Goal: Register for event/course

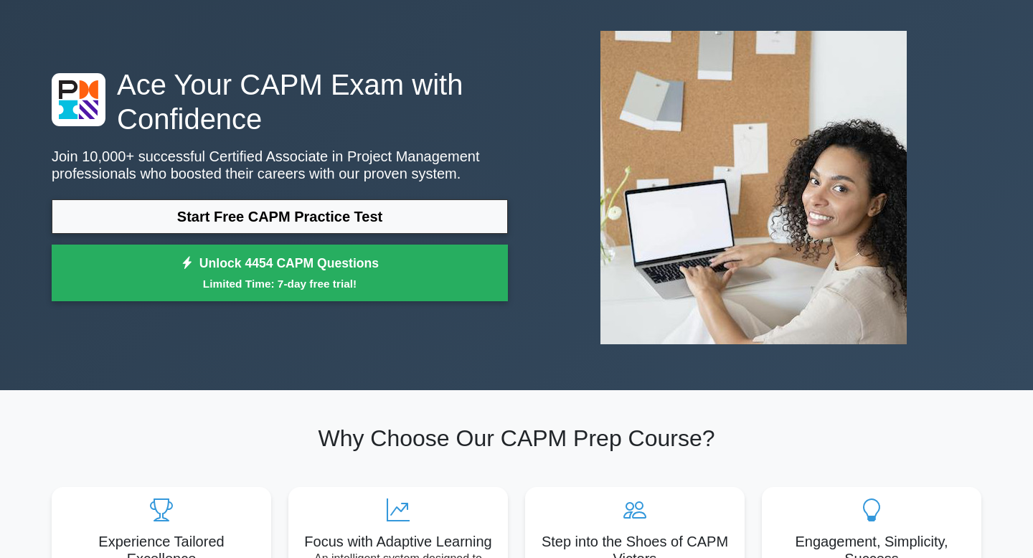
scroll to position [61, 0]
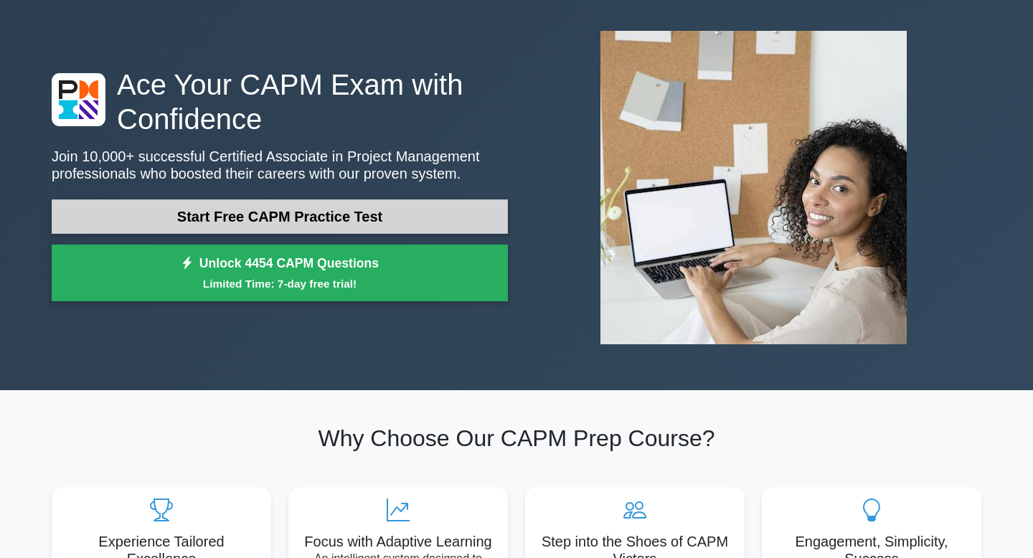
click at [292, 219] on link "Start Free CAPM Practice Test" at bounding box center [280, 216] width 456 height 34
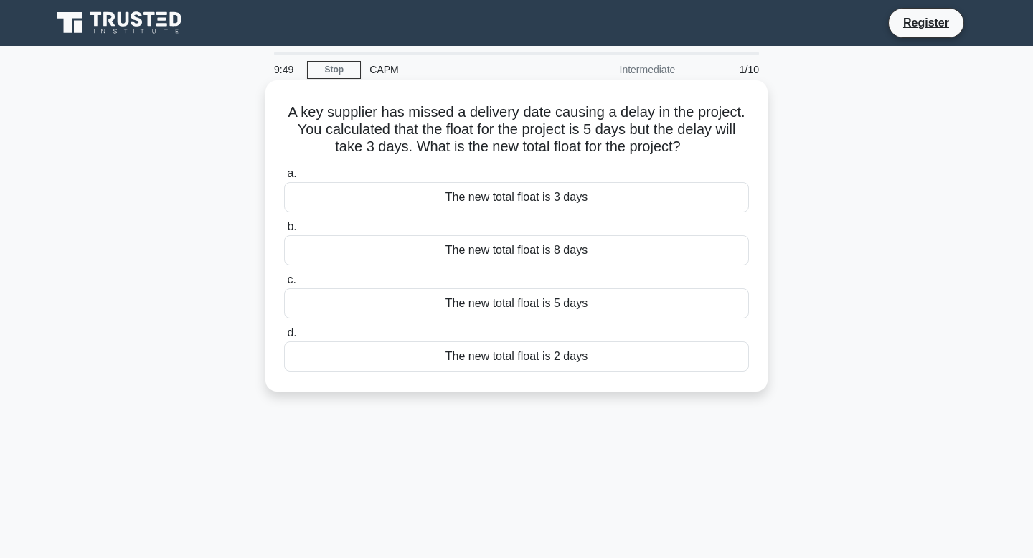
click at [562, 359] on div "The new total float is 2 days" at bounding box center [516, 356] width 465 height 30
click at [284, 338] on input "d. The new total float is 2 days" at bounding box center [284, 332] width 0 height 9
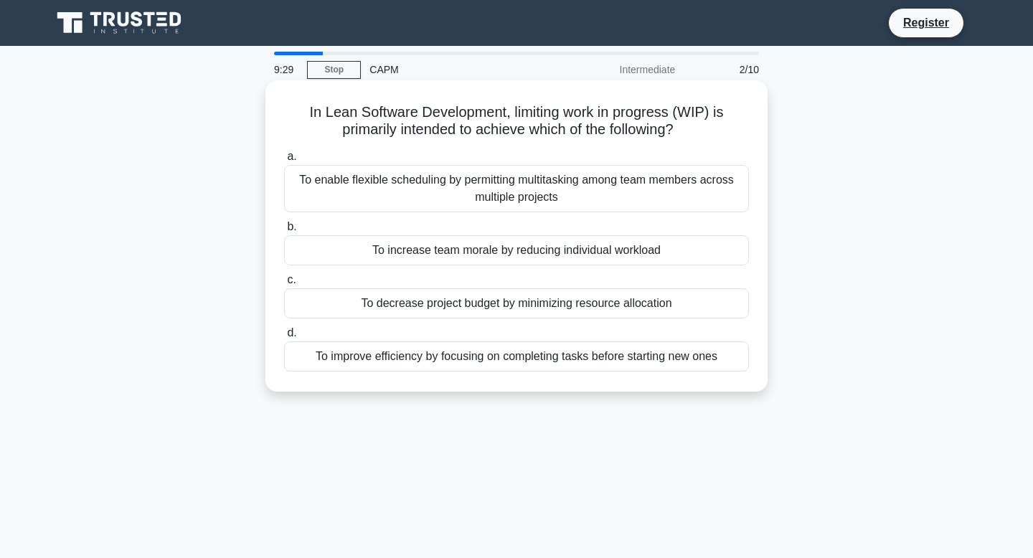
click at [605, 361] on div "To improve efficiency by focusing on completing tasks before starting new ones" at bounding box center [516, 356] width 465 height 30
click at [284, 338] on input "d. To improve efficiency by focusing on completing tasks before starting new on…" at bounding box center [284, 332] width 0 height 9
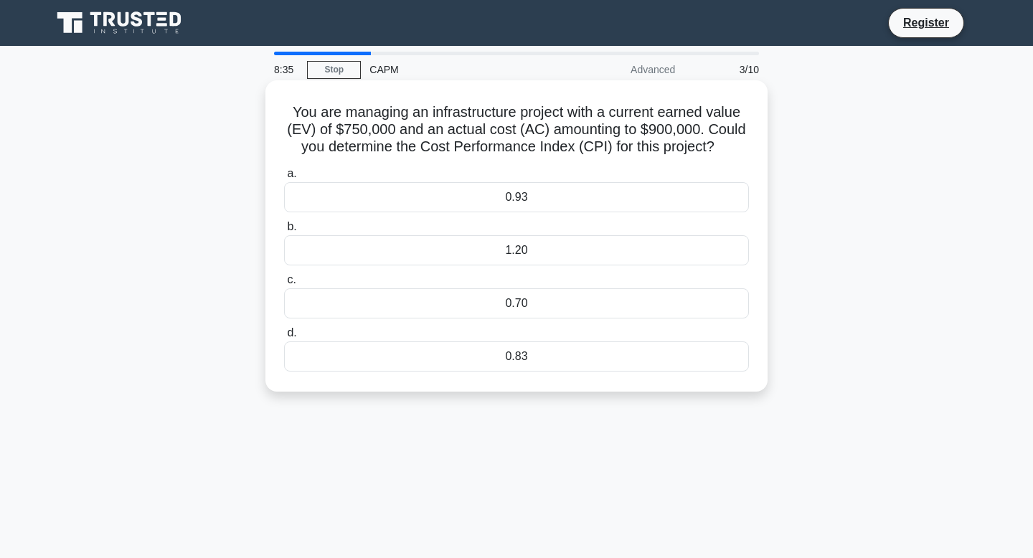
click at [569, 356] on div "0.83" at bounding box center [516, 356] width 465 height 30
click at [284, 338] on input "d. 0.83" at bounding box center [284, 332] width 0 height 9
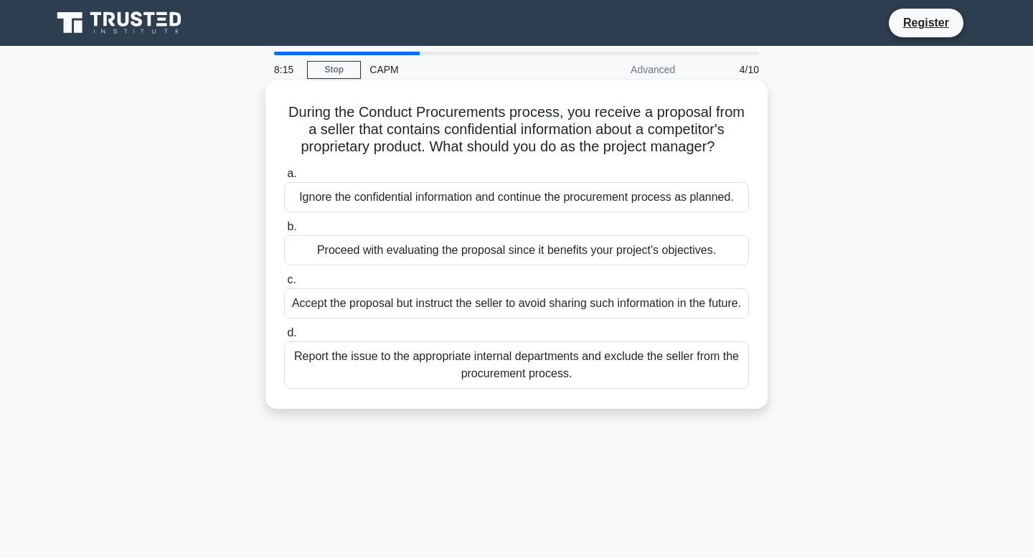
click at [557, 388] on div "Report the issue to the appropriate internal departments and exclude the seller…" at bounding box center [516, 364] width 465 height 47
click at [284, 338] on input "d. Report the issue to the appropriate internal departments and exclude the sel…" at bounding box center [284, 332] width 0 height 9
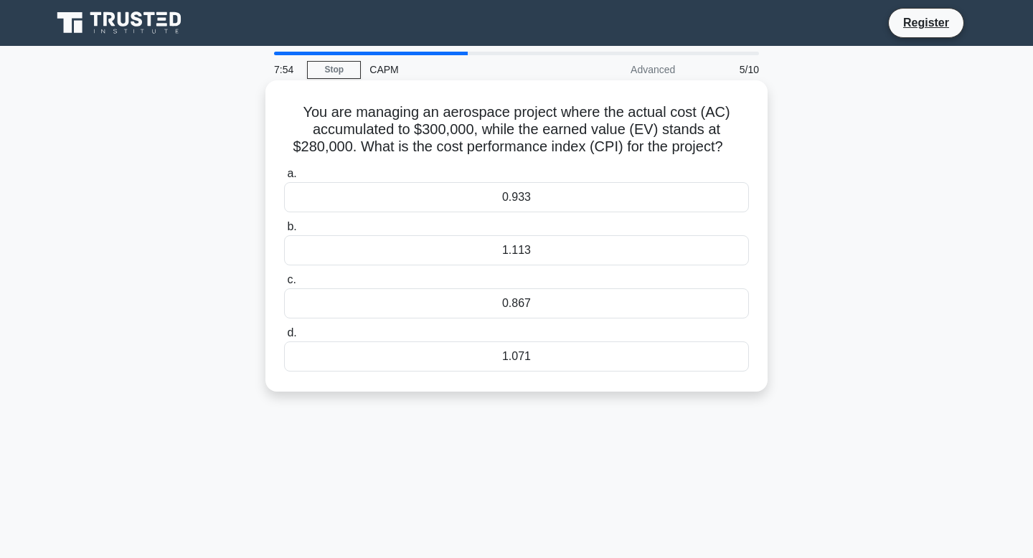
click at [553, 206] on div "0.933" at bounding box center [516, 197] width 465 height 30
click at [284, 179] on input "a. 0.933" at bounding box center [284, 173] width 0 height 9
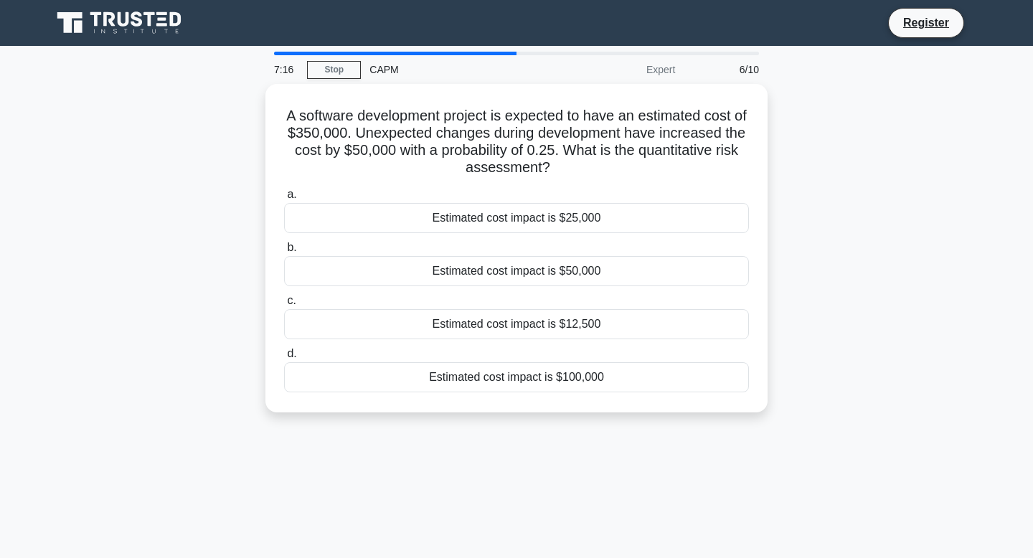
drag, startPoint x: 534, startPoint y: 158, endPoint x: 265, endPoint y: 107, distance: 274.4
click at [265, 108] on div "A software development project is expected to have an estimated cost of $350,00…" at bounding box center [516, 257] width 947 height 346
copy h5 "A software development project is expected to have an estimated cost of $350,00…"
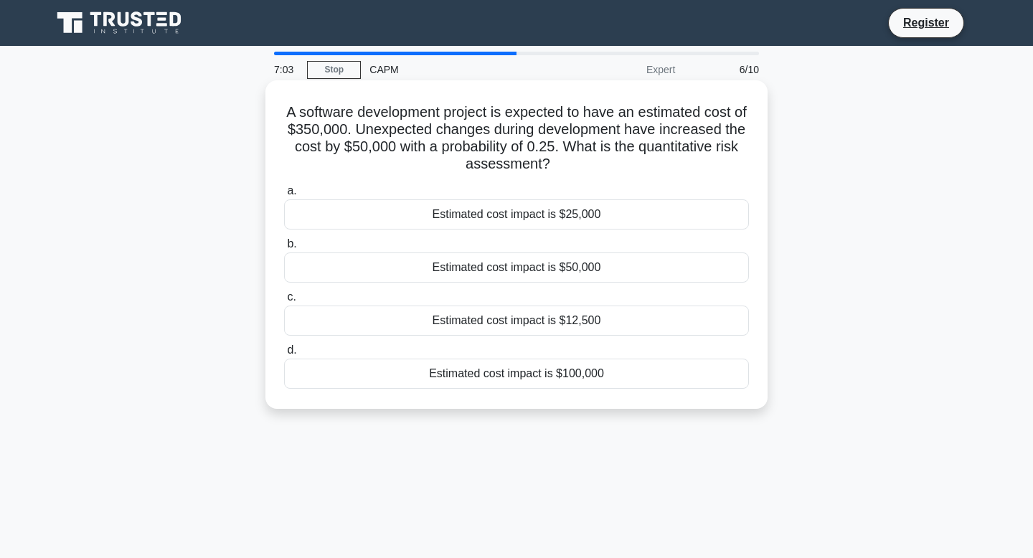
click at [569, 328] on div "Estimated cost impact is $12,500" at bounding box center [516, 321] width 465 height 30
click at [284, 302] on input "c. Estimated cost impact is $12,500" at bounding box center [284, 297] width 0 height 9
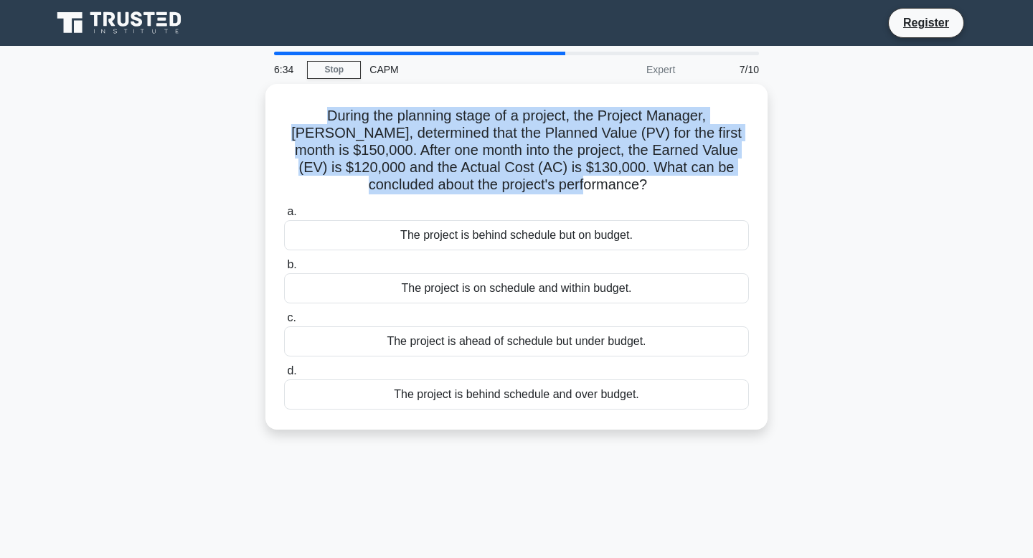
drag, startPoint x: 590, startPoint y: 184, endPoint x: 199, endPoint y: 103, distance: 399.8
click at [199, 103] on div "During the planning stage of a project, the Project Manager, Jack, determined t…" at bounding box center [516, 265] width 947 height 363
copy h5 "During the planning stage of a project, the Project Manager, Jack, determined t…"
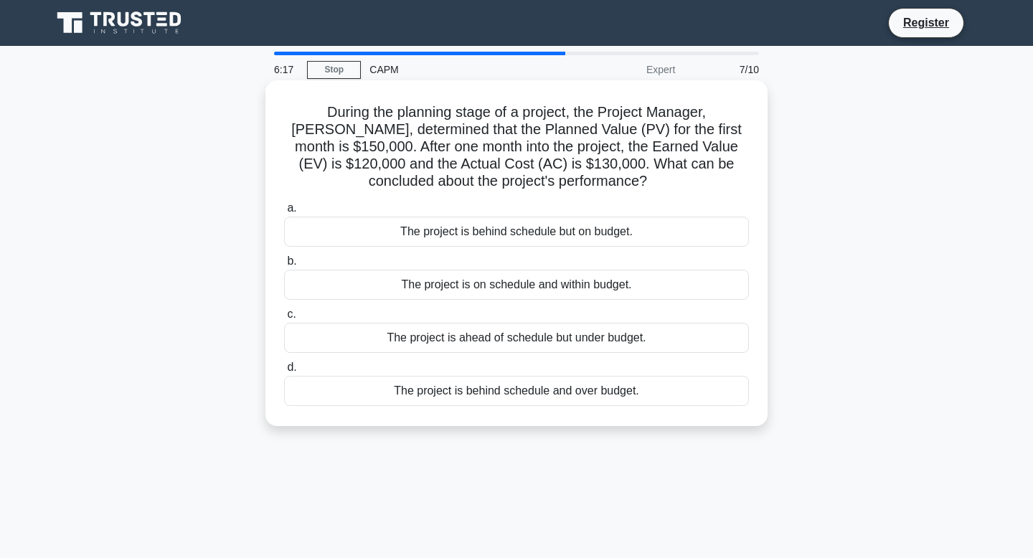
click at [623, 392] on div "The project is behind schedule and over budget." at bounding box center [516, 391] width 465 height 30
click at [284, 372] on input "d. The project is behind schedule and over budget." at bounding box center [284, 367] width 0 height 9
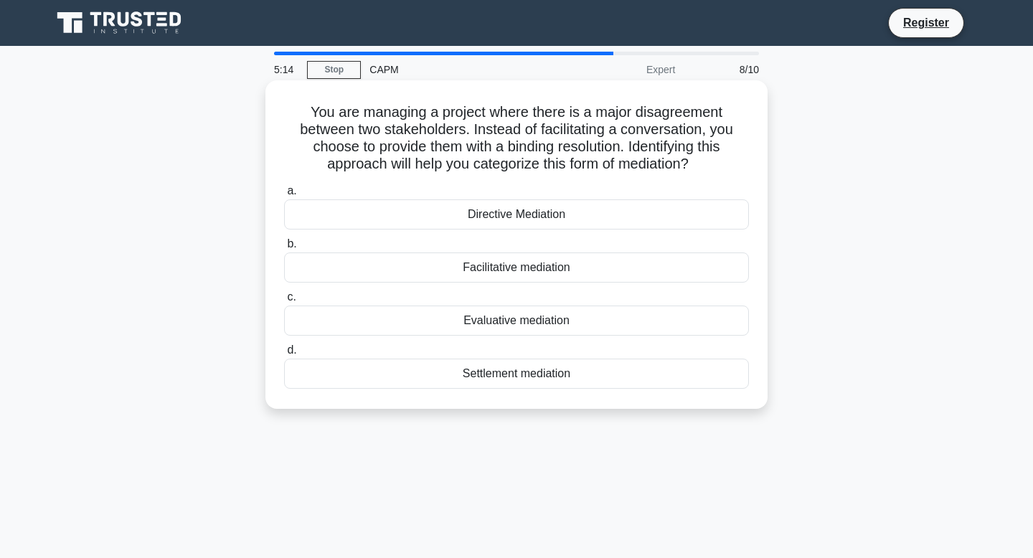
click at [596, 377] on div "Settlement mediation" at bounding box center [516, 374] width 465 height 30
click at [284, 355] on input "d. Settlement mediation" at bounding box center [284, 350] width 0 height 9
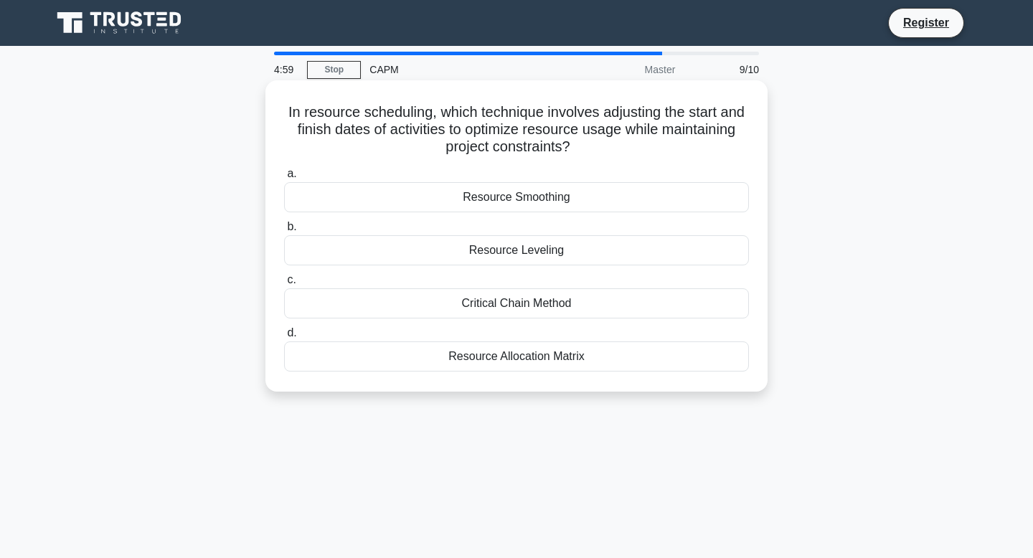
drag, startPoint x: 576, startPoint y: 144, endPoint x: 268, endPoint y: 106, distance: 310.0
click at [268, 106] on div "In resource scheduling, which technique involves adjusting the start and finish…" at bounding box center [516, 235] width 502 height 311
copy h5 "In resource scheduling, which technique involves adjusting the start and finish…"
click at [574, 258] on div "Resource Leveling" at bounding box center [516, 250] width 465 height 30
click at [284, 232] on input "b. Resource Leveling" at bounding box center [284, 226] width 0 height 9
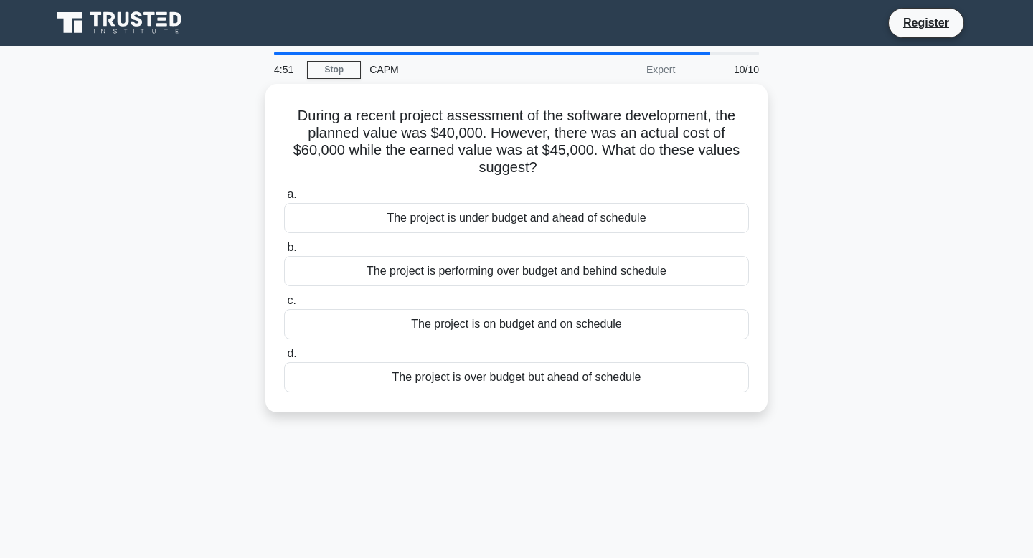
click at [896, 170] on div "During a recent project assessment of the software development, the planned val…" at bounding box center [516, 257] width 947 height 346
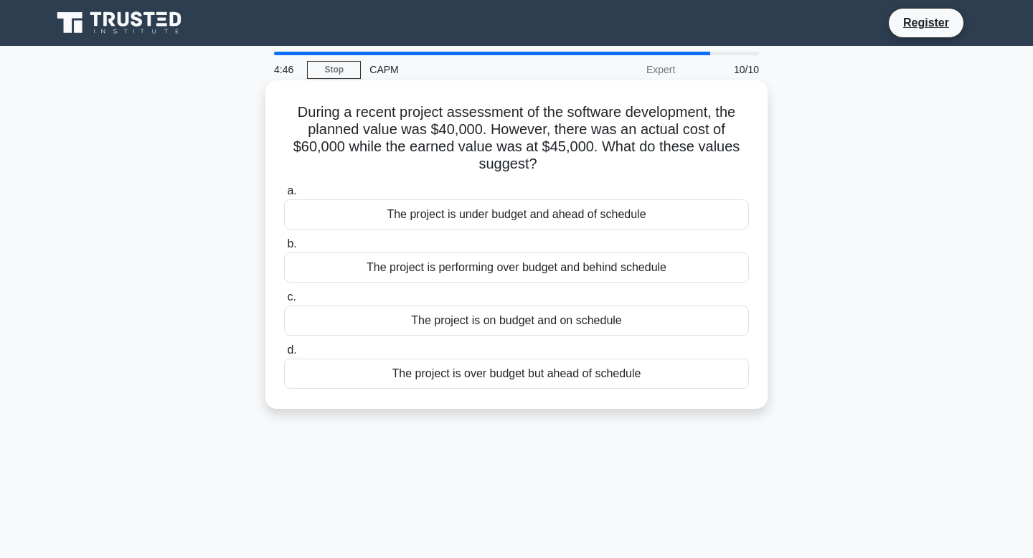
drag, startPoint x: 552, startPoint y: 169, endPoint x: 290, endPoint y: 108, distance: 269.5
click at [290, 108] on h5 "During a recent project assessment of the software development, the planned val…" at bounding box center [517, 138] width 468 height 70
copy h5 "During a recent project assessment of the software development, the planned val…"
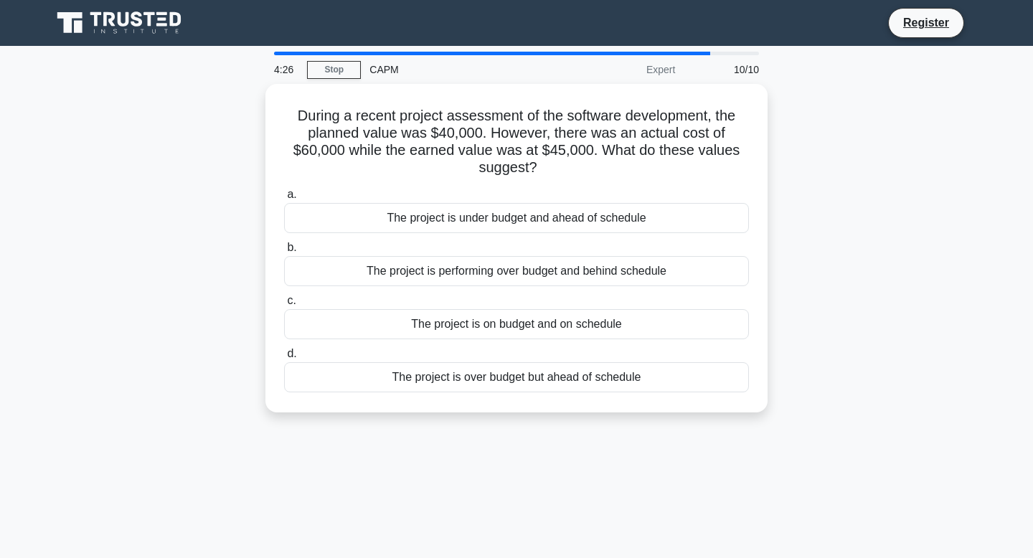
click at [852, 284] on div "During a recent project assessment of the software development, the planned val…" at bounding box center [516, 257] width 947 height 346
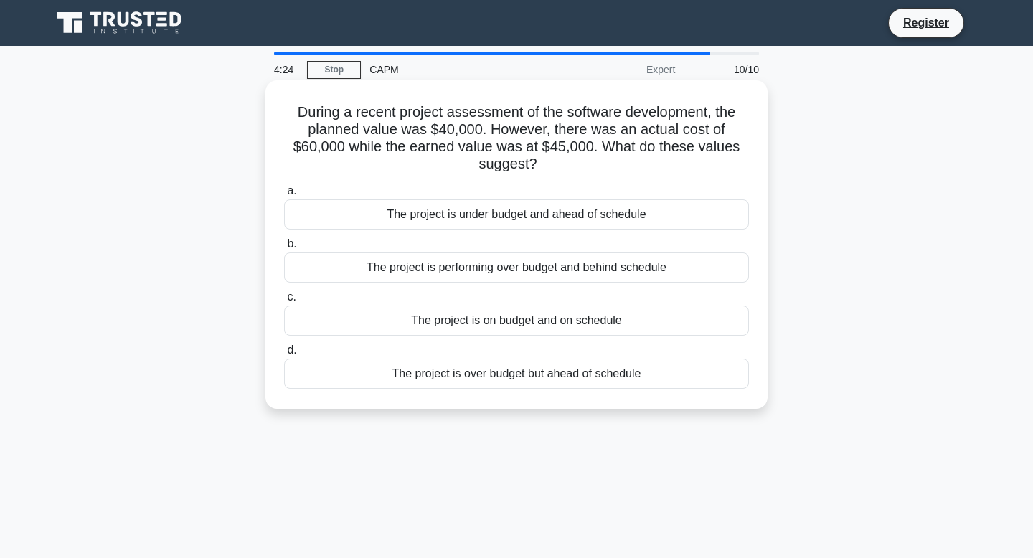
click at [601, 268] on div "The project is performing over budget and behind schedule" at bounding box center [516, 267] width 465 height 30
click at [284, 249] on input "b. The project is performing over budget and behind schedule" at bounding box center [284, 244] width 0 height 9
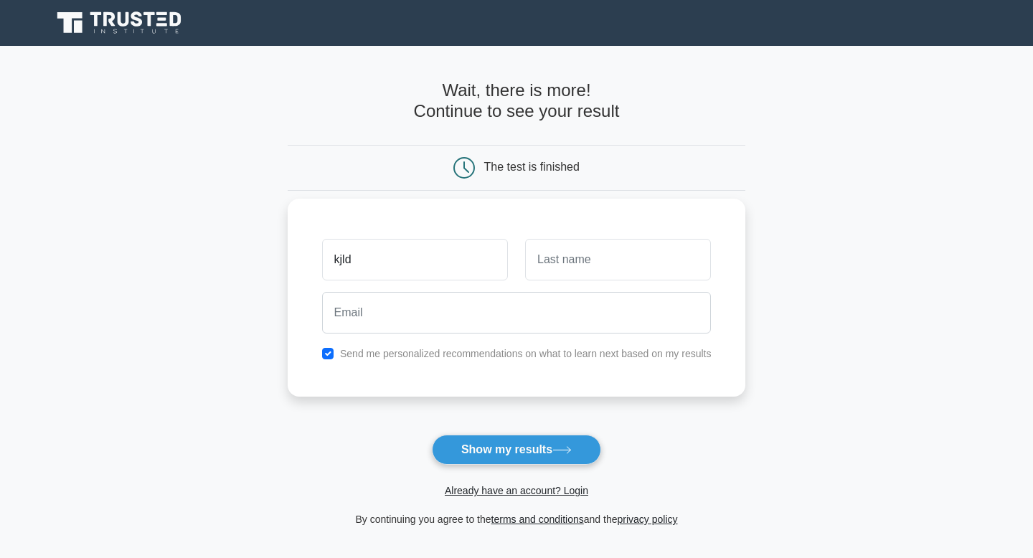
type input "kjld"
type input "ljdkbfwek"
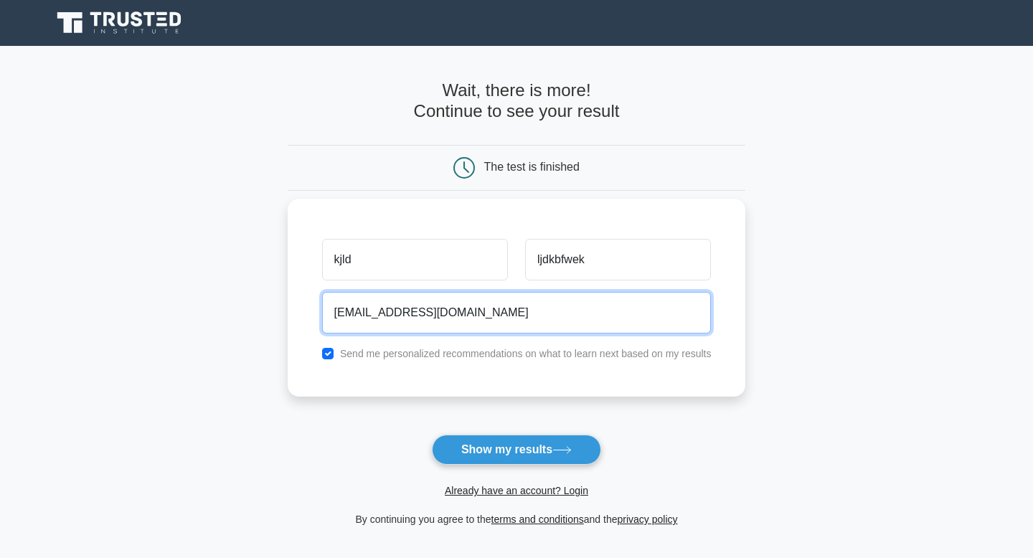
type input "dhanya114@gmail.com"
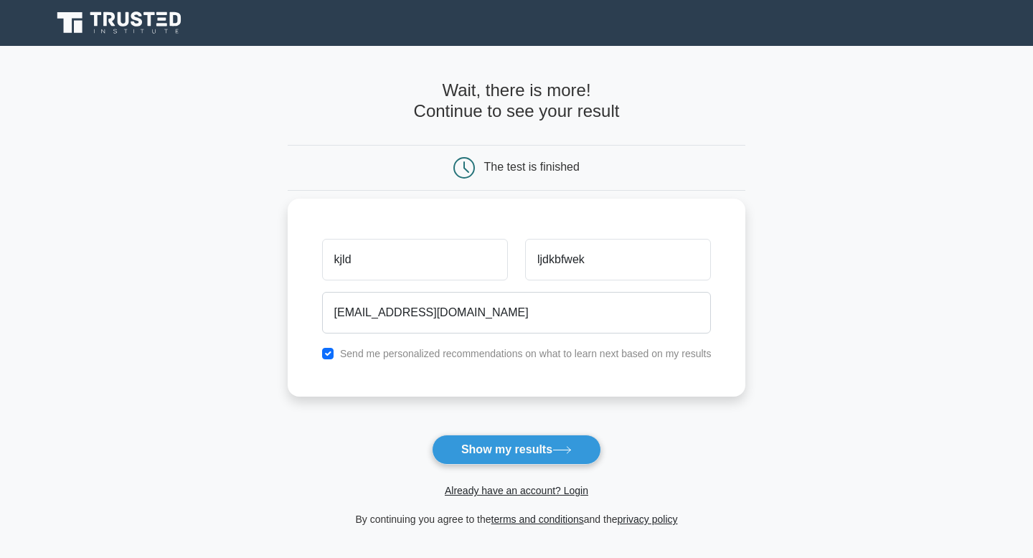
click at [581, 348] on label "Send me personalized recommendations on what to learn next based on my results" at bounding box center [526, 353] width 372 height 11
click at [561, 355] on label "Send me personalized recommendations on what to learn next based on my results" at bounding box center [526, 353] width 372 height 11
click at [334, 350] on div "Send me personalized recommendations on what to learn next based on my results" at bounding box center [516, 353] width 407 height 17
click at [329, 352] on input "checkbox" at bounding box center [327, 353] width 11 height 11
checkbox input "false"
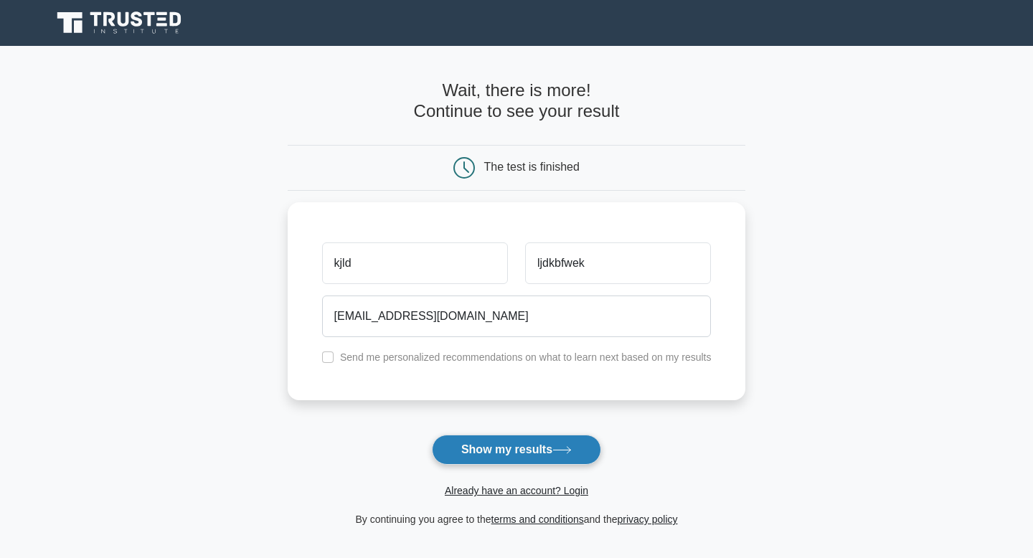
click at [521, 448] on button "Show my results" at bounding box center [516, 450] width 169 height 30
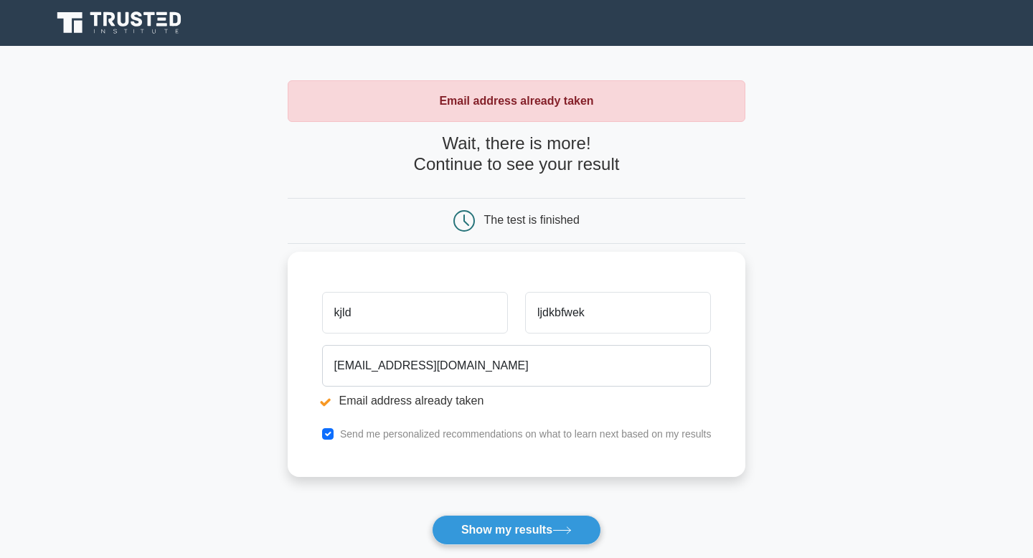
scroll to position [36, 0]
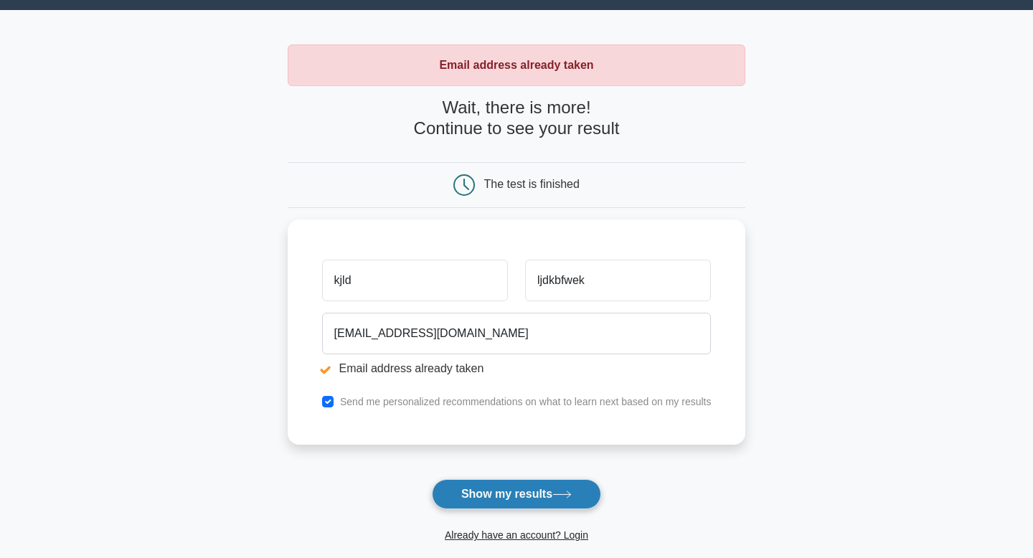
click at [494, 480] on button "Show my results" at bounding box center [516, 494] width 169 height 30
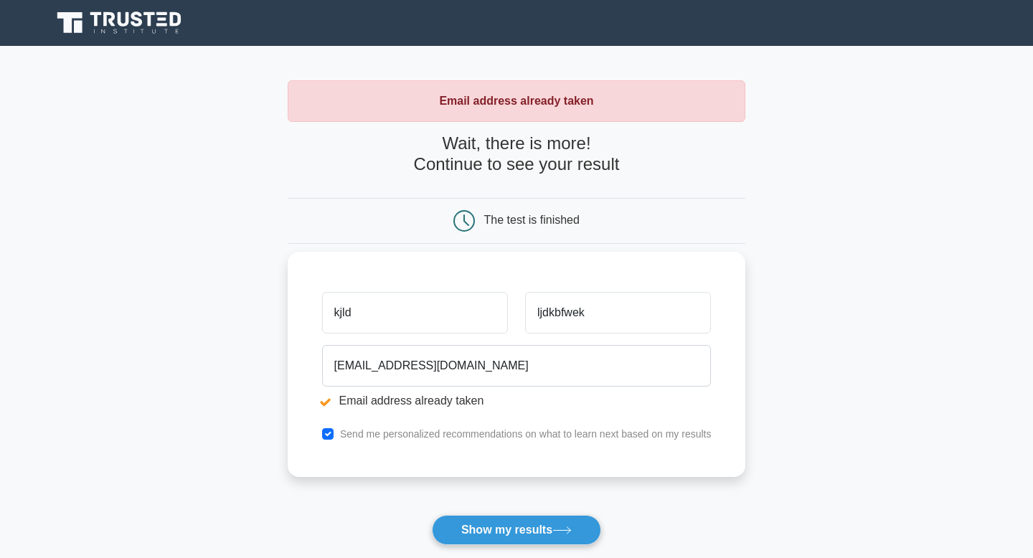
scroll to position [85, 0]
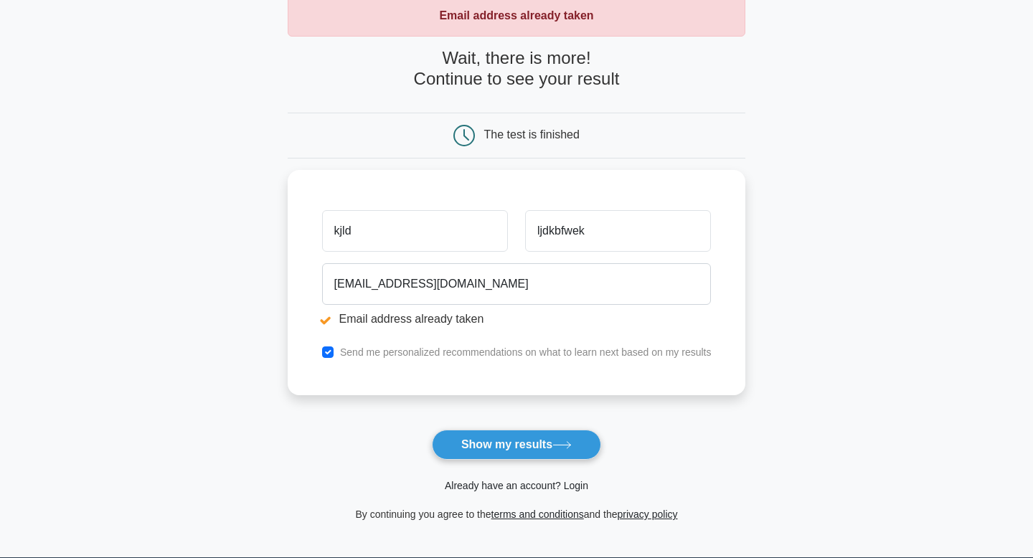
click at [512, 487] on link "Already have an account? Login" at bounding box center [516, 485] width 143 height 11
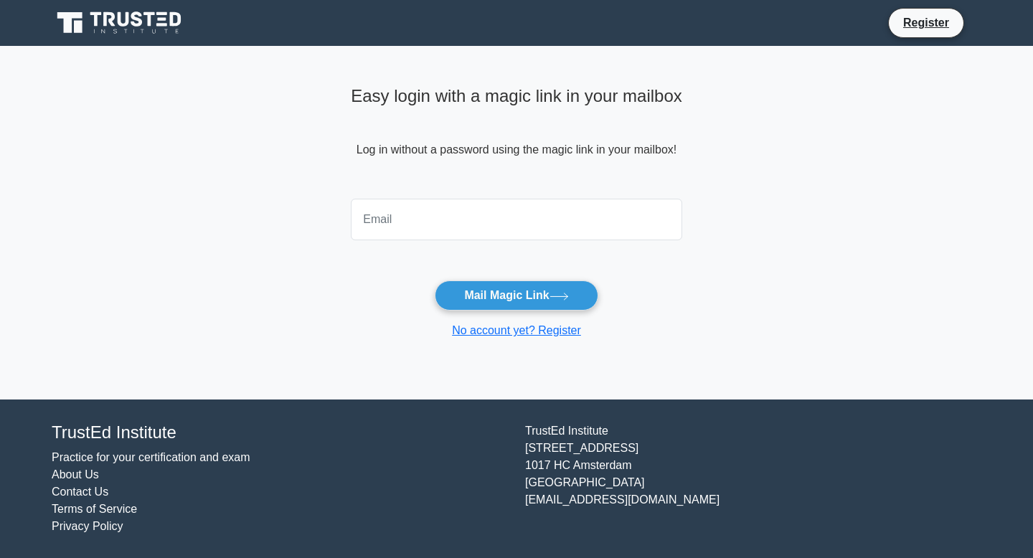
click at [513, 219] on input "email" at bounding box center [516, 220] width 331 height 42
